Goal: Task Accomplishment & Management: Use online tool/utility

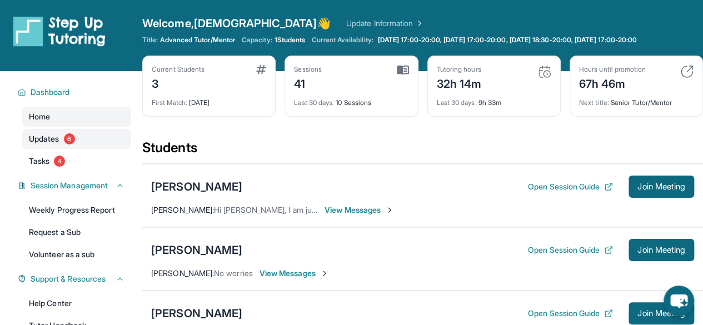
click at [47, 139] on span "Updates" at bounding box center [44, 138] width 31 height 11
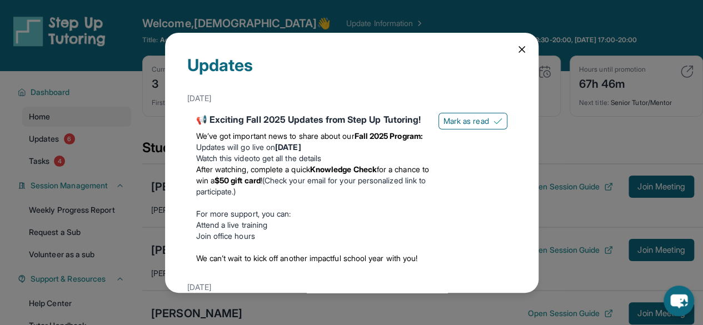
click at [516, 46] on icon at bounding box center [521, 49] width 11 height 11
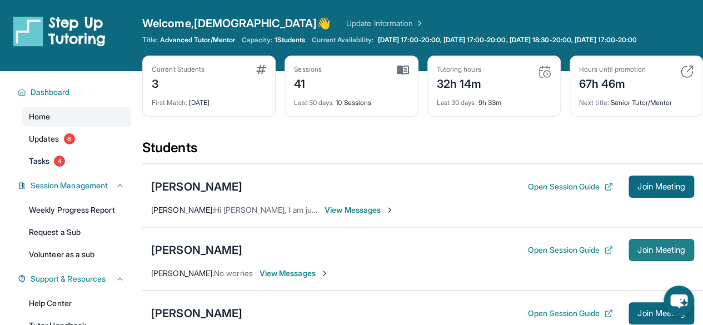
click at [637, 251] on span "Join Meeting" at bounding box center [661, 250] width 48 height 7
click at [654, 255] on button "Join Meeting" at bounding box center [661, 250] width 66 height 22
